Goal: Go to known website: Access a specific website the user already knows

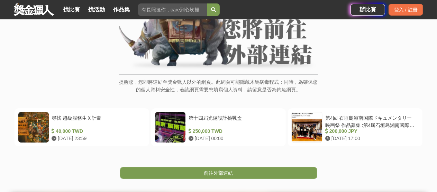
scroll to position [104, 0]
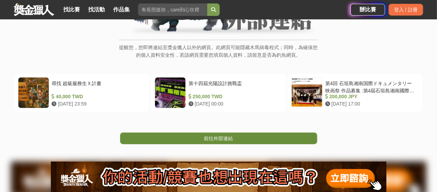
click at [235, 136] on link "前往外部連結" at bounding box center [218, 139] width 197 height 12
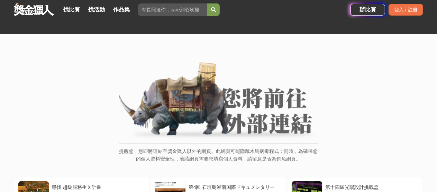
scroll to position [138, 0]
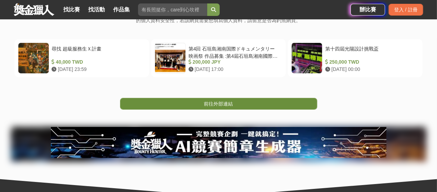
click at [207, 102] on span "前往外部連結" at bounding box center [218, 104] width 29 height 6
